Goal: Find contact information: Find contact information

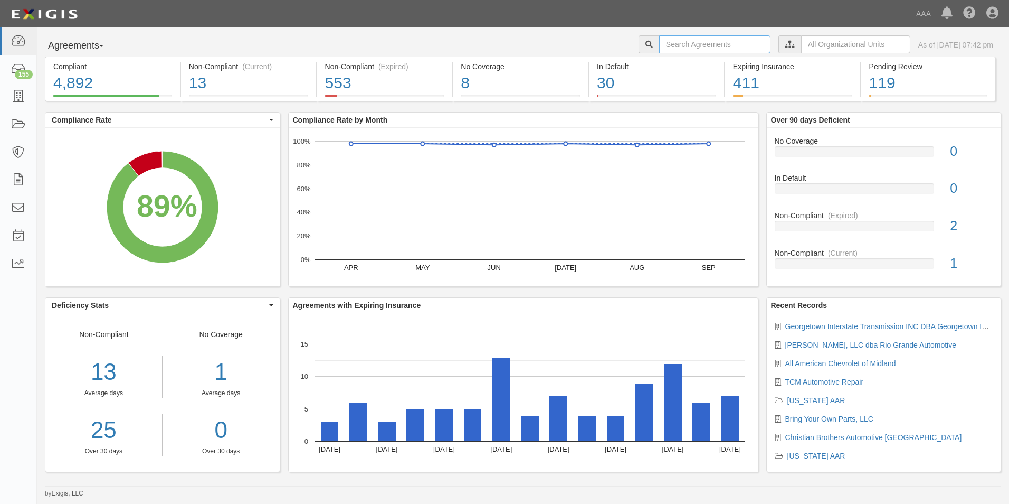
click at [662, 43] on input "text" at bounding box center [714, 44] width 111 height 18
type input "Total True"
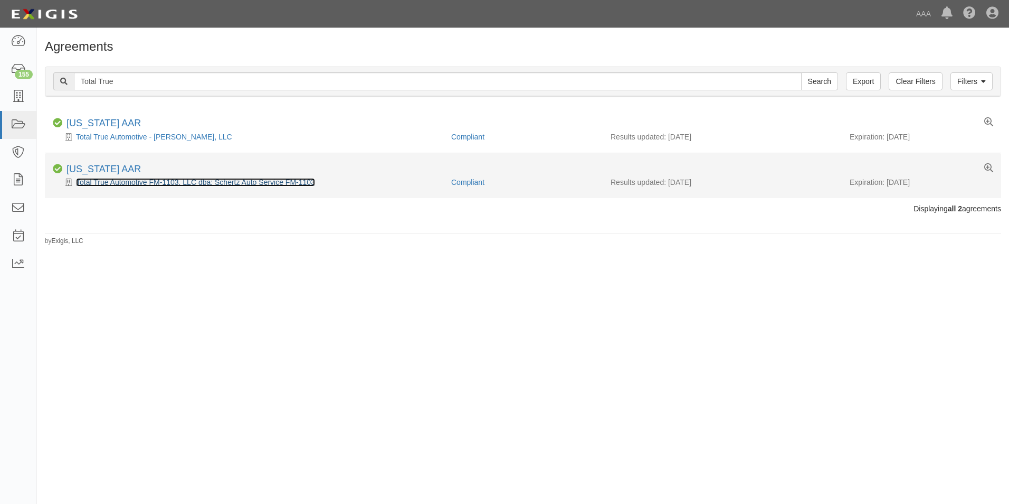
click at [131, 181] on link "Total True Automotive FM-1103, LLC dba: Schertz Auto Service FM-1103" at bounding box center [195, 182] width 239 height 8
click at [112, 174] on link "[US_STATE] AAR" at bounding box center [104, 169] width 74 height 11
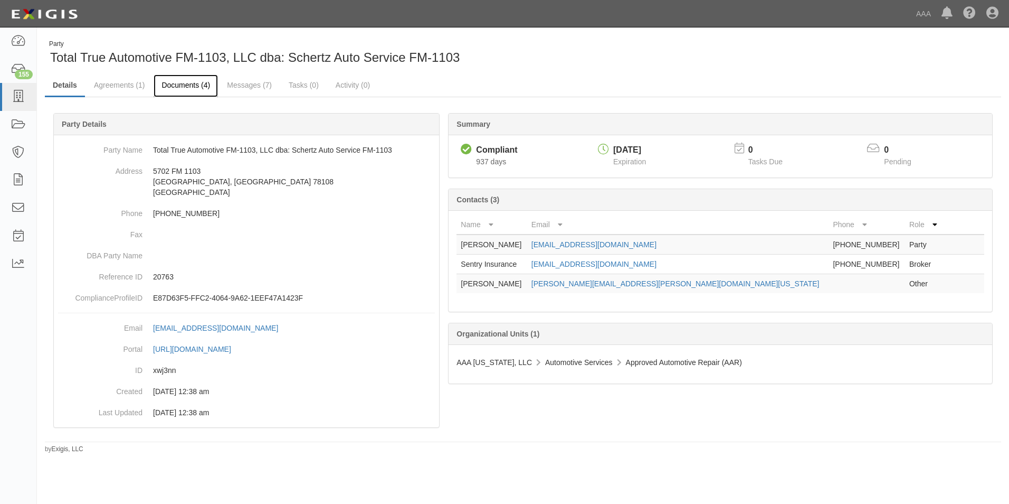
click at [176, 82] on link "Documents (4)" at bounding box center [186, 85] width 64 height 23
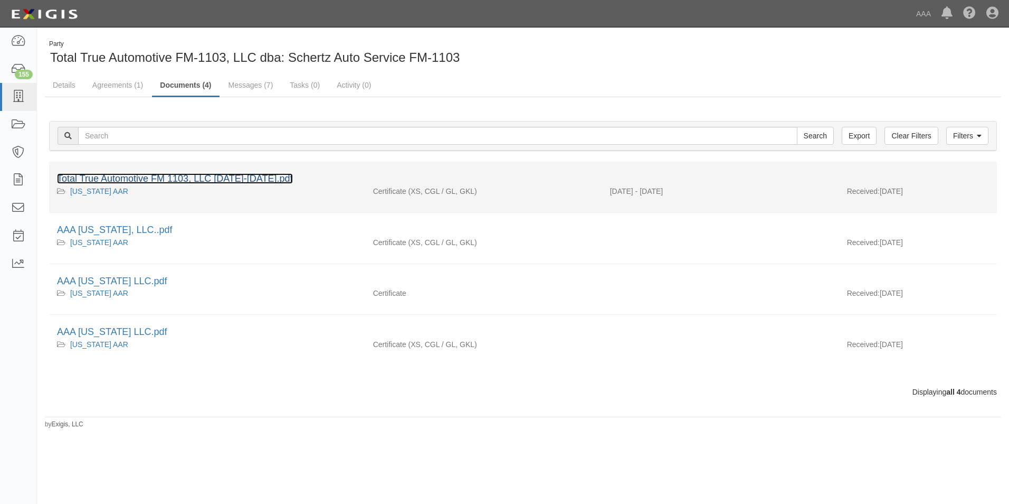
click at [157, 177] on link "Total True Automotive FM 1103, LLC 2024-2025.pdf" at bounding box center [175, 178] width 236 height 11
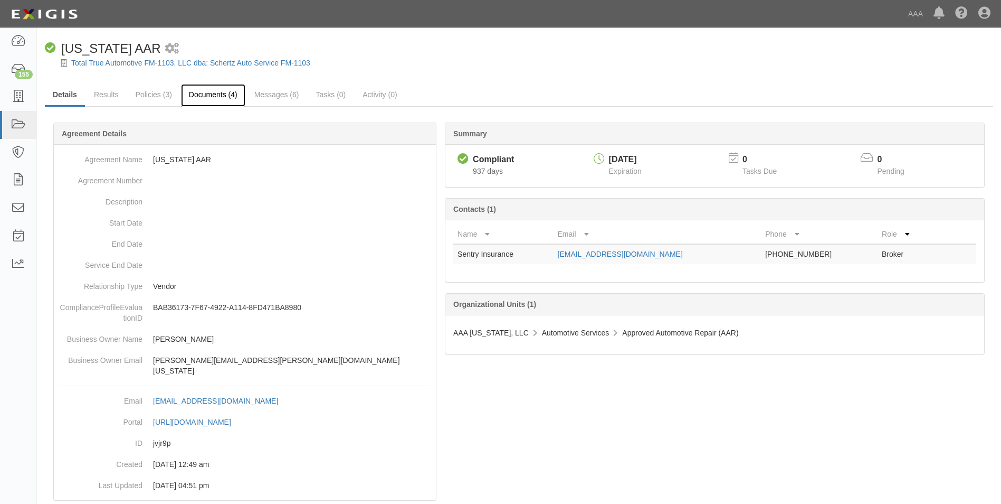
click at [199, 94] on link "Documents (4)" at bounding box center [213, 95] width 64 height 23
click at [580, 255] on link "businessproducts_direct@sentry.com" at bounding box center [620, 254] width 125 height 8
drag, startPoint x: 714, startPoint y: 255, endPoint x: 553, endPoint y: 257, distance: 161.0
click at [553, 257] on tr "Sentry Insurance businessproducts_direct@sentry.com (800) 473-6879 Broker" at bounding box center [714, 254] width 523 height 20
copy tr "businessproducts_direct@sentry.com"
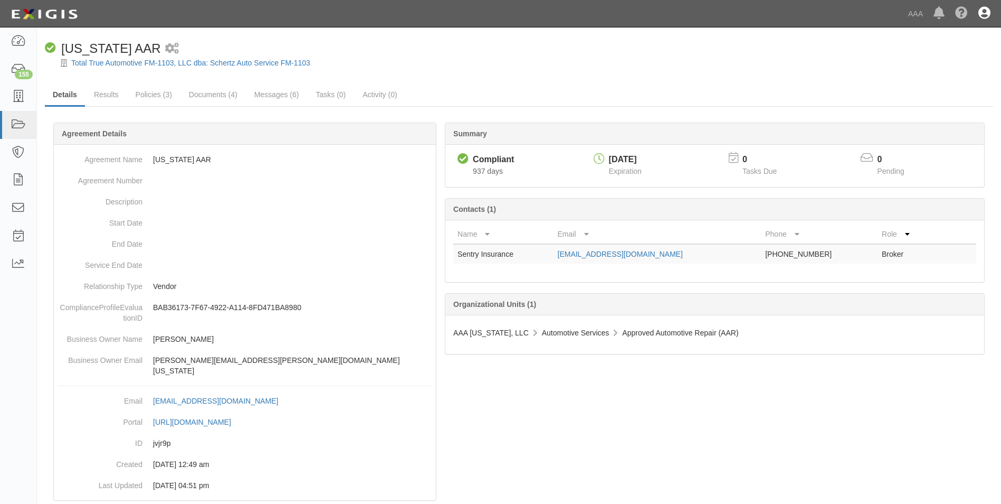
click at [987, 11] on icon at bounding box center [985, 13] width 12 height 13
click at [926, 69] on link "Sign Out" at bounding box center [953, 61] width 83 height 21
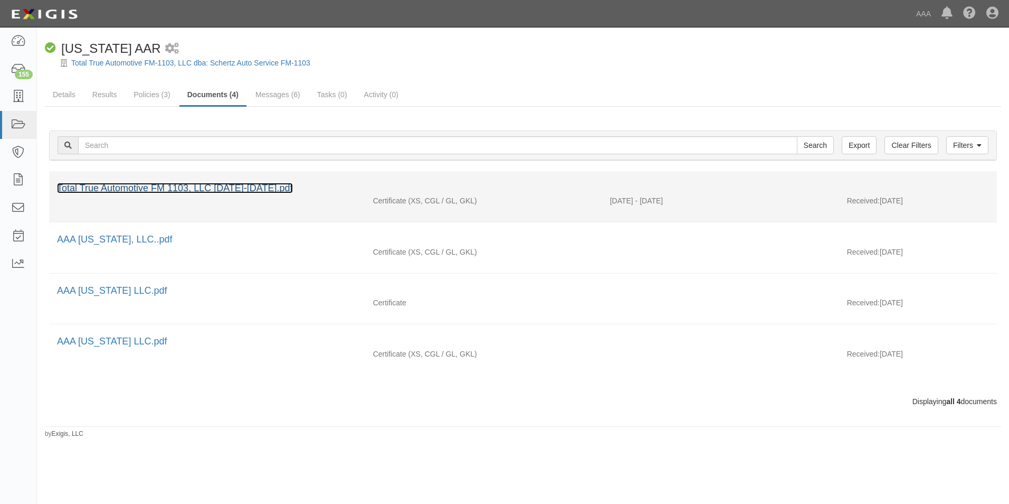
click at [159, 188] on link "Total True Automotive FM 1103, LLC [DATE]-[DATE].pdf" at bounding box center [175, 188] width 236 height 11
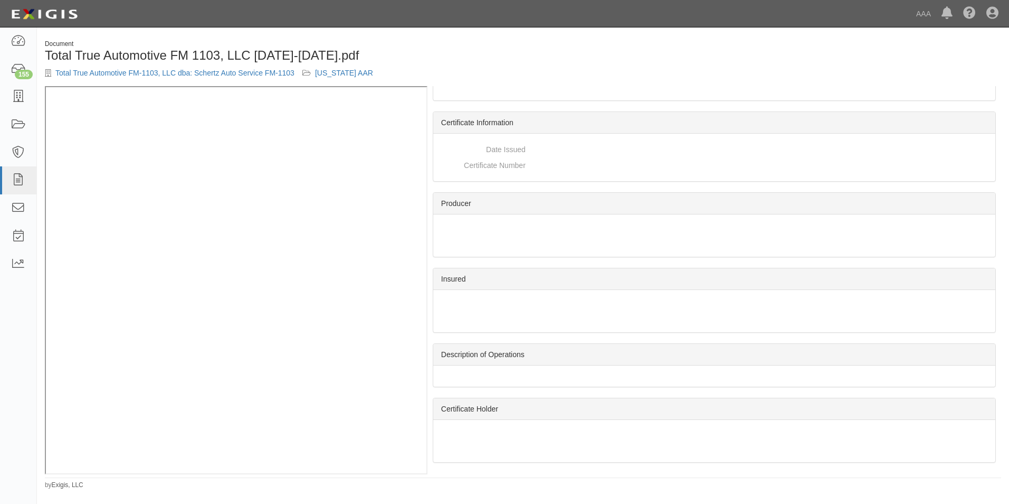
scroll to position [708, 0]
